Goal: Task Accomplishment & Management: Manage account settings

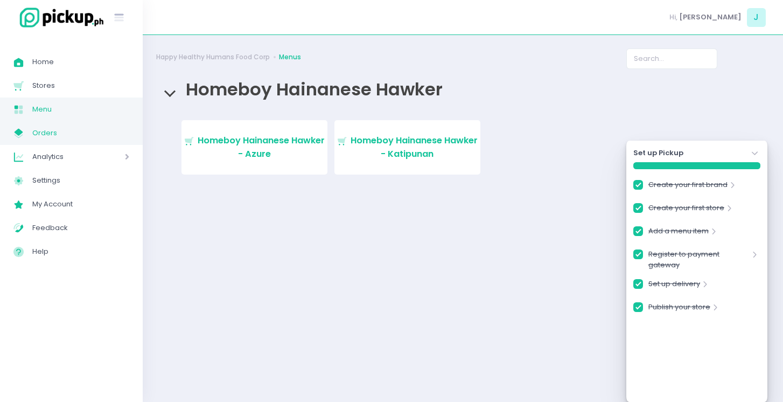
click at [89, 125] on link "My Store Created with Sketch. Orders" at bounding box center [71, 133] width 143 height 24
checkbox input "true"
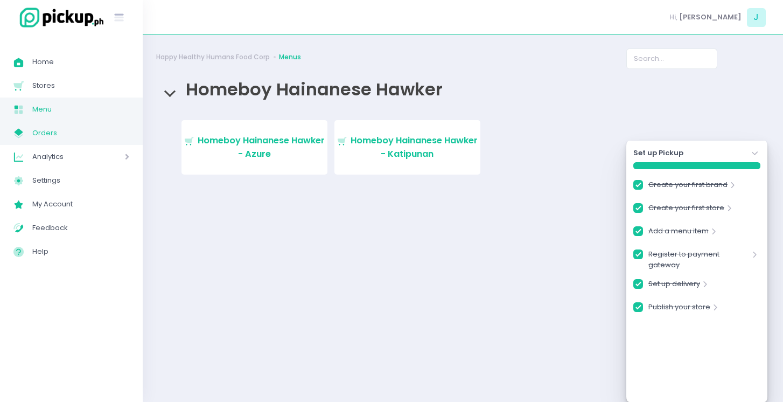
checkbox input "true"
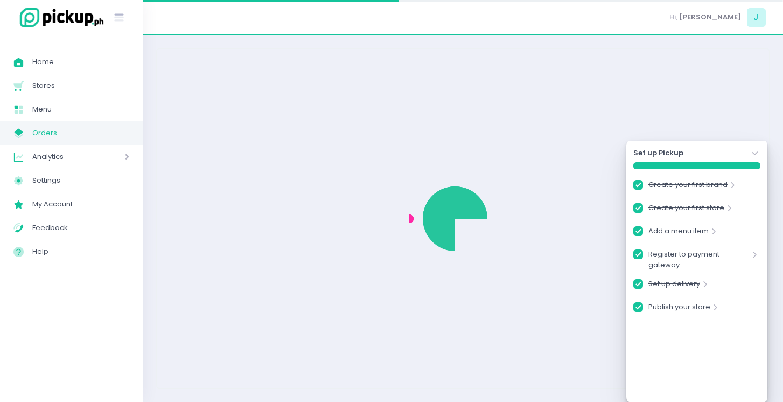
checkbox input "true"
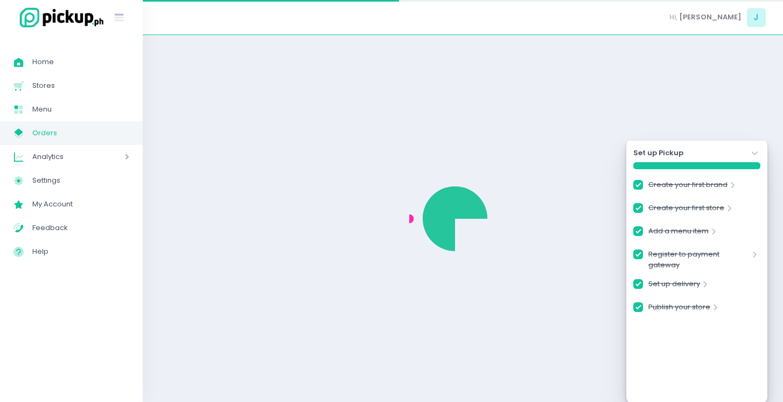
checkbox input "true"
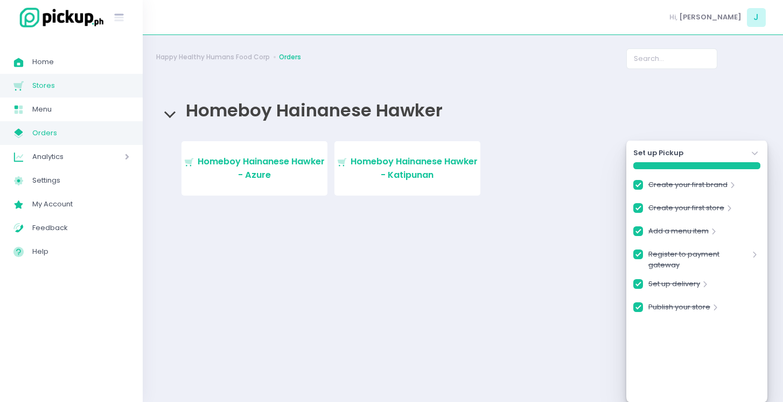
click at [95, 92] on span "Stores" at bounding box center [80, 86] width 97 height 14
checkbox input "true"
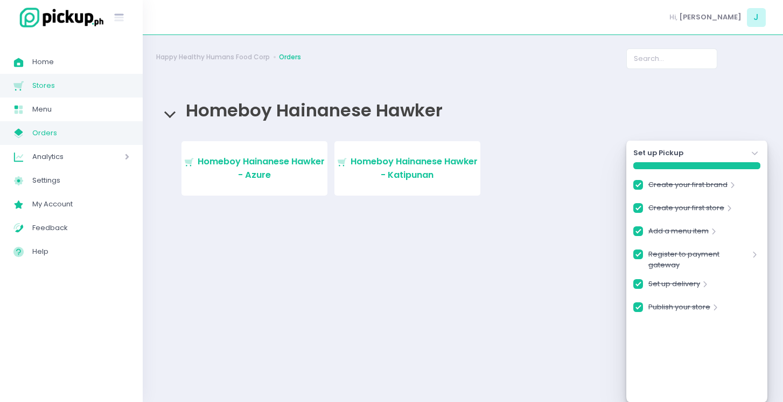
checkbox input "true"
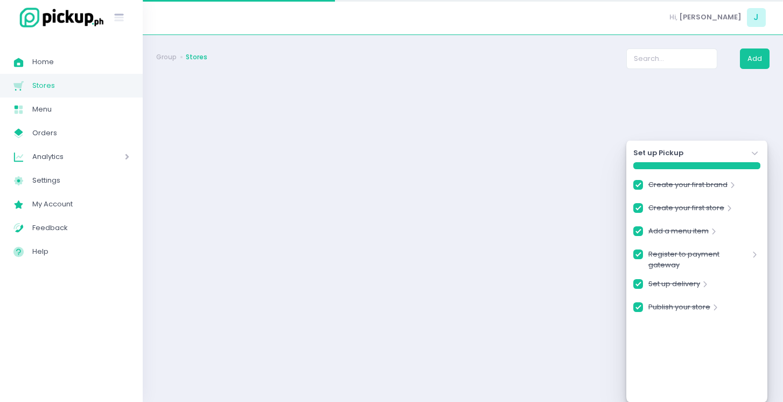
checkbox input "true"
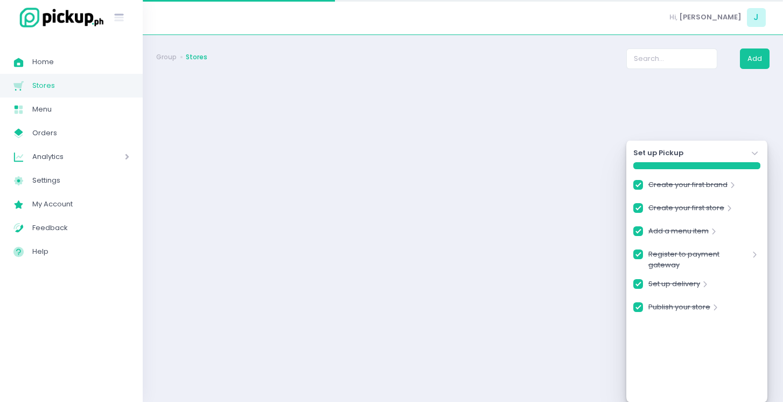
checkbox input "true"
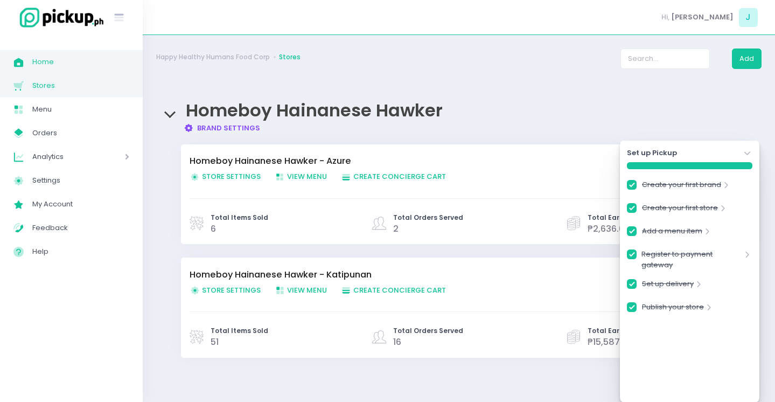
click at [65, 66] on span "Home" at bounding box center [80, 62] width 97 height 14
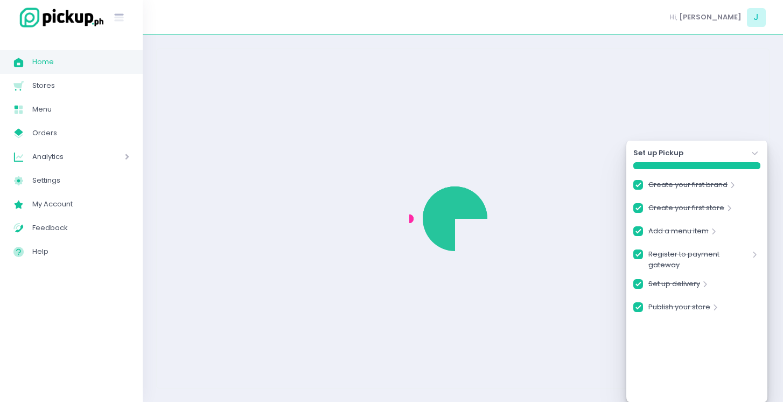
checkbox input "true"
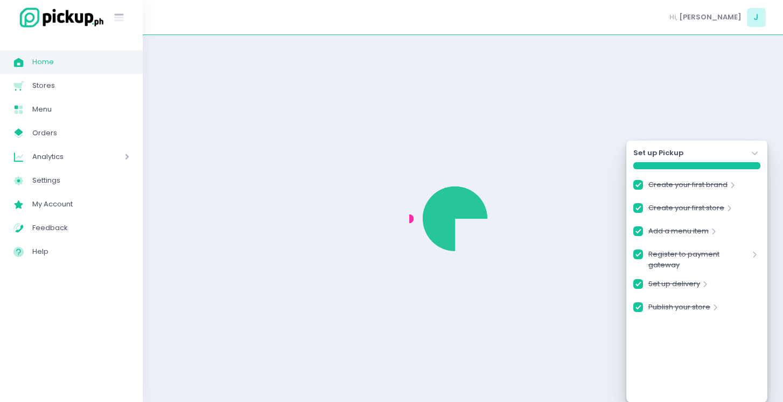
checkbox input "true"
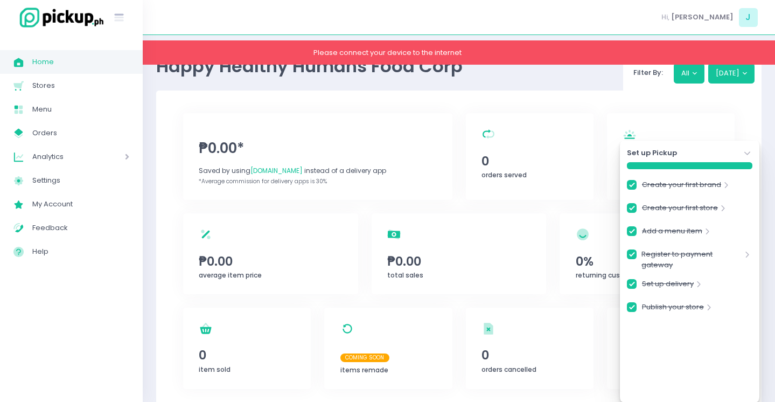
checkbox input "true"
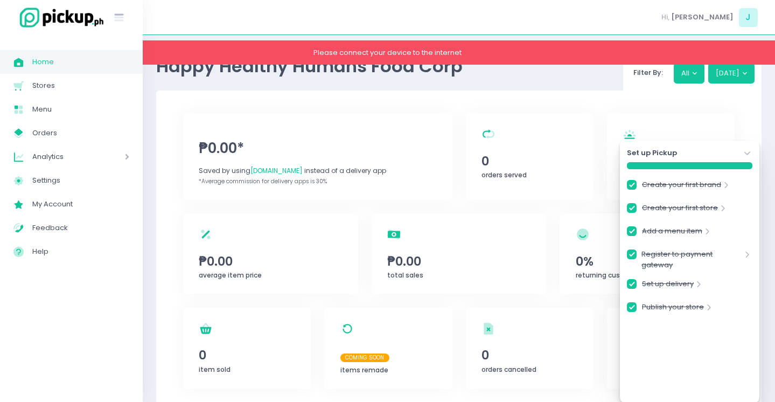
checkbox input "true"
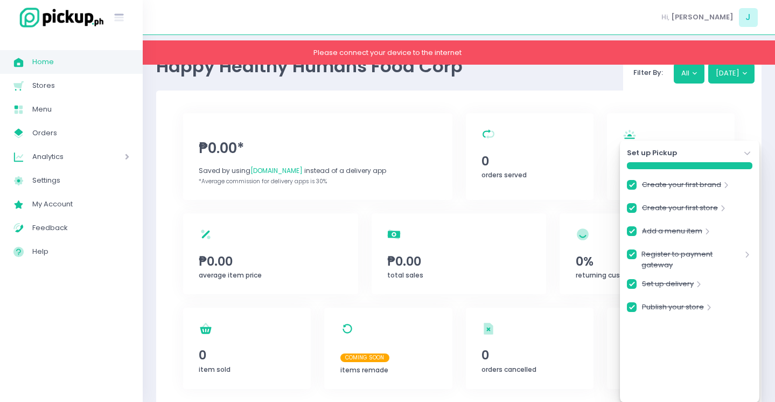
checkbox input "true"
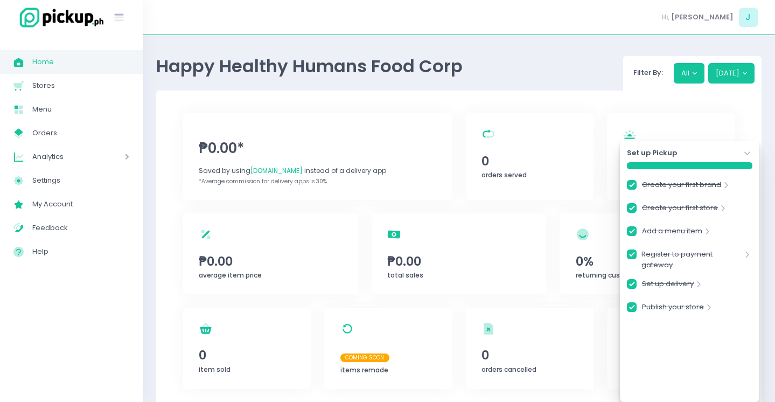
checkbox input "true"
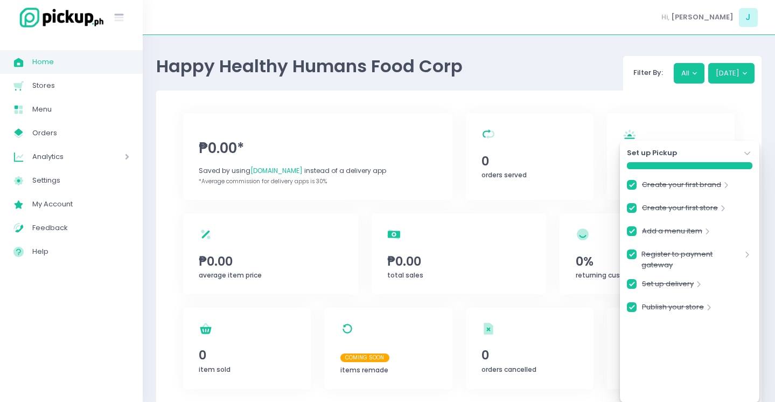
checkbox input "true"
